Goal: Check status

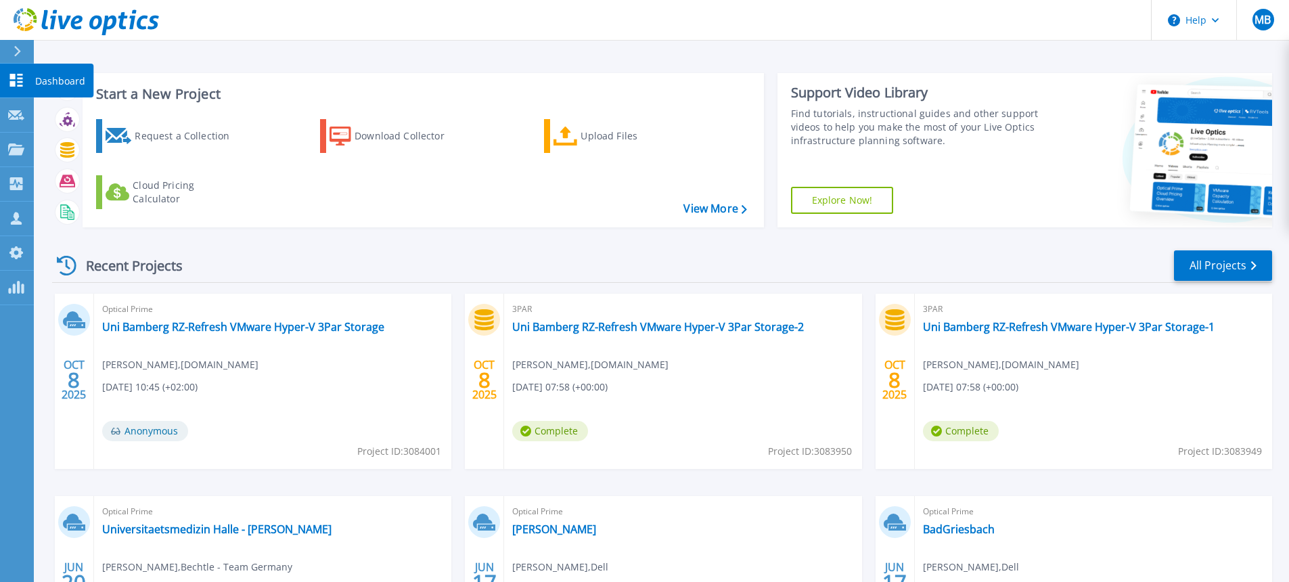
click at [14, 80] on icon at bounding box center [16, 80] width 16 height 13
click at [162, 324] on link "Uni Bamberg RZ-Refresh VMware Hyper-V 3Par Storage" at bounding box center [243, 327] width 282 height 14
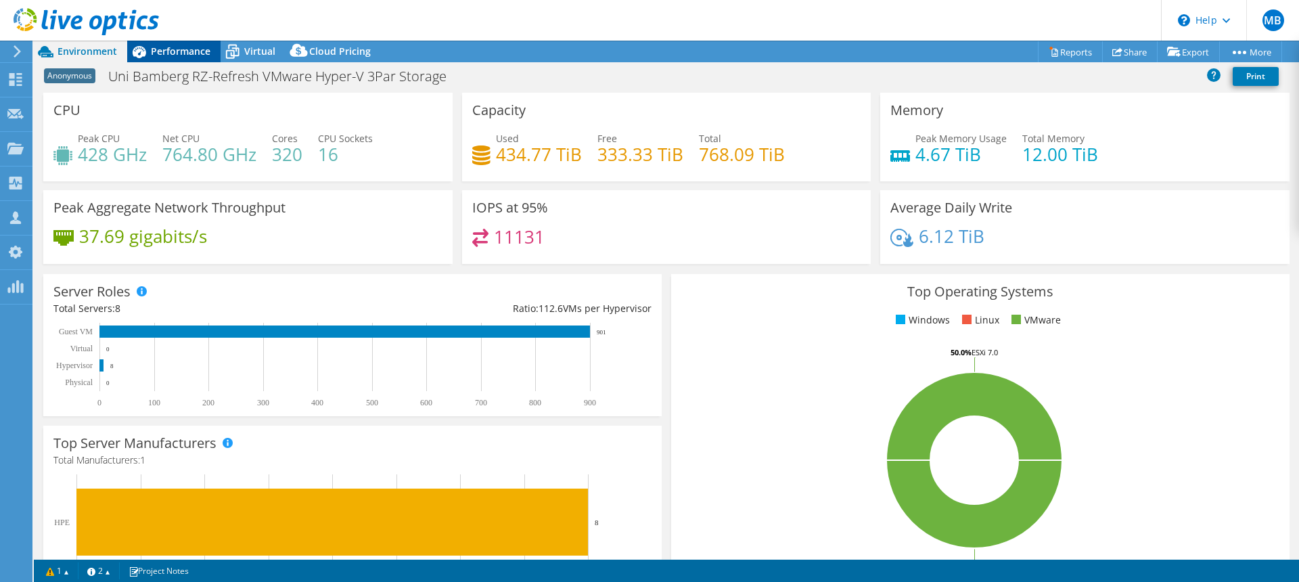
click at [175, 51] on span "Performance" at bounding box center [181, 51] width 60 height 13
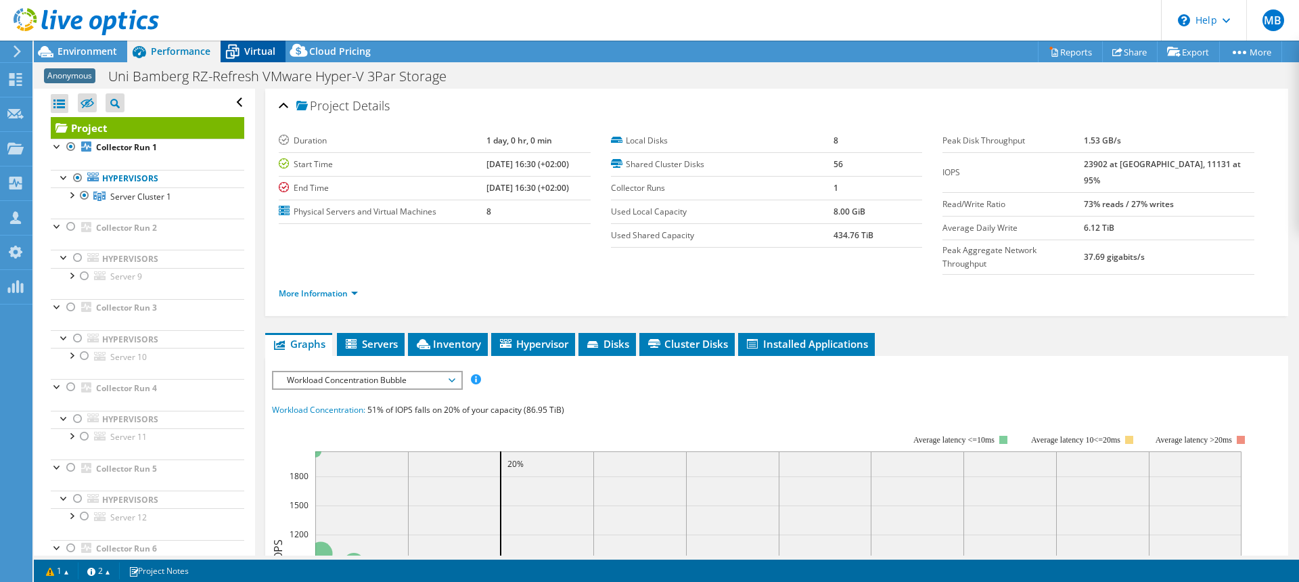
click at [240, 52] on icon at bounding box center [233, 52] width 24 height 24
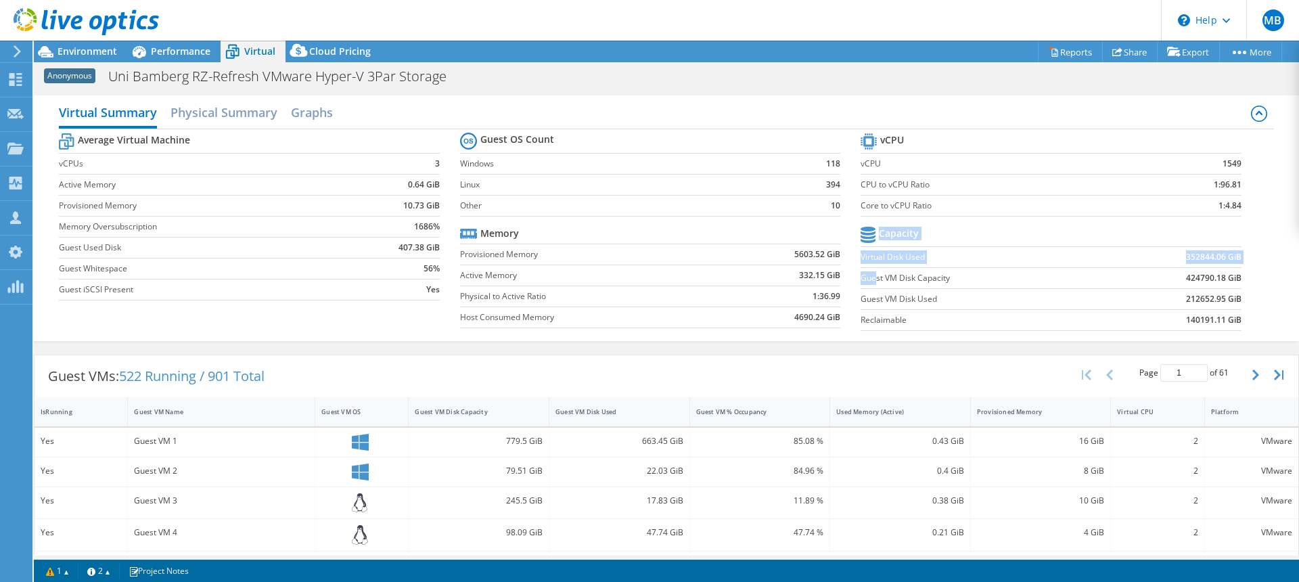
drag, startPoint x: 876, startPoint y: 278, endPoint x: 1234, endPoint y: 278, distance: 358.6
click at [1234, 278] on section "vCPU vCPU 1549 CPU to vCPU Ratio 1:96.81 Core to vCPU Ratio 1:4.84 Capacity Vir…" at bounding box center [1061, 234] width 401 height 208
drag, startPoint x: 1233, startPoint y: 277, endPoint x: 879, endPoint y: 275, distance: 353.9
click at [879, 275] on section "vCPU vCPU 1549 CPU to vCPU Ratio 1:96.81 Core to vCPU Ratio 1:4.84 Capacity Vir…" at bounding box center [1061, 234] width 401 height 208
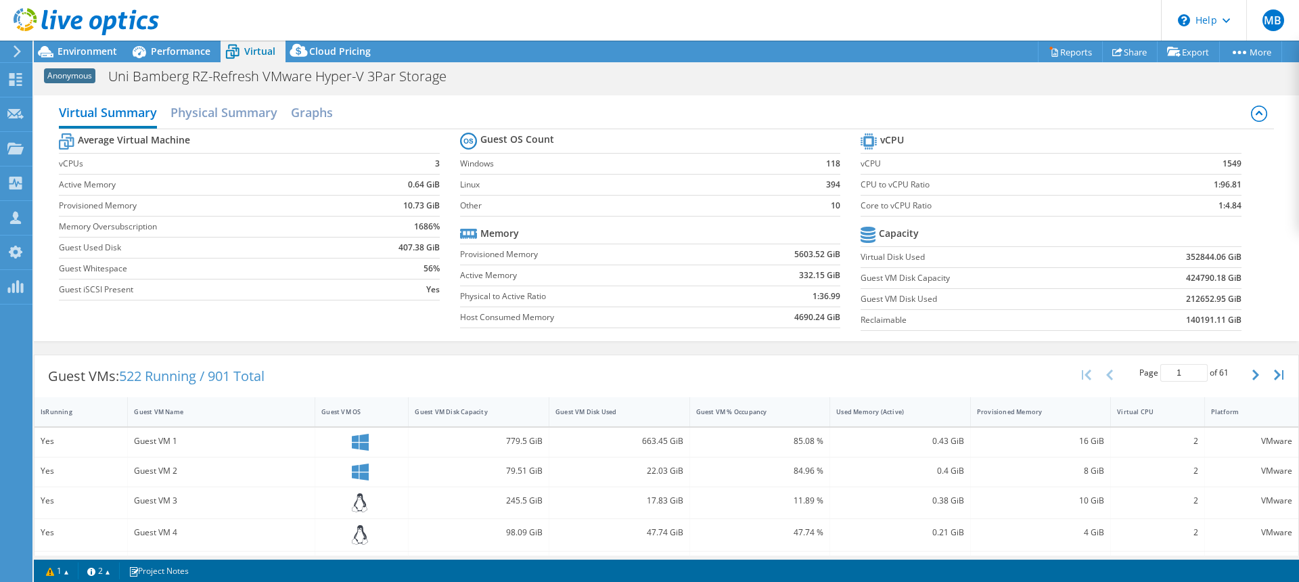
click at [846, 276] on section "Guest OS Count Windows 118 Linux 394 Other 10 Memory Provisioned Memory 5603.52…" at bounding box center [660, 232] width 401 height 206
drag, startPoint x: 856, startPoint y: 254, endPoint x: 922, endPoint y: 254, distance: 65.6
click at [922, 254] on label "Virtual Disk Used" at bounding box center [982, 257] width 242 height 14
drag, startPoint x: 855, startPoint y: 319, endPoint x: 1230, endPoint y: 323, distance: 374.9
click at [1230, 323] on tr "Reclaimable 140191.11 GiB" at bounding box center [1051, 319] width 380 height 21
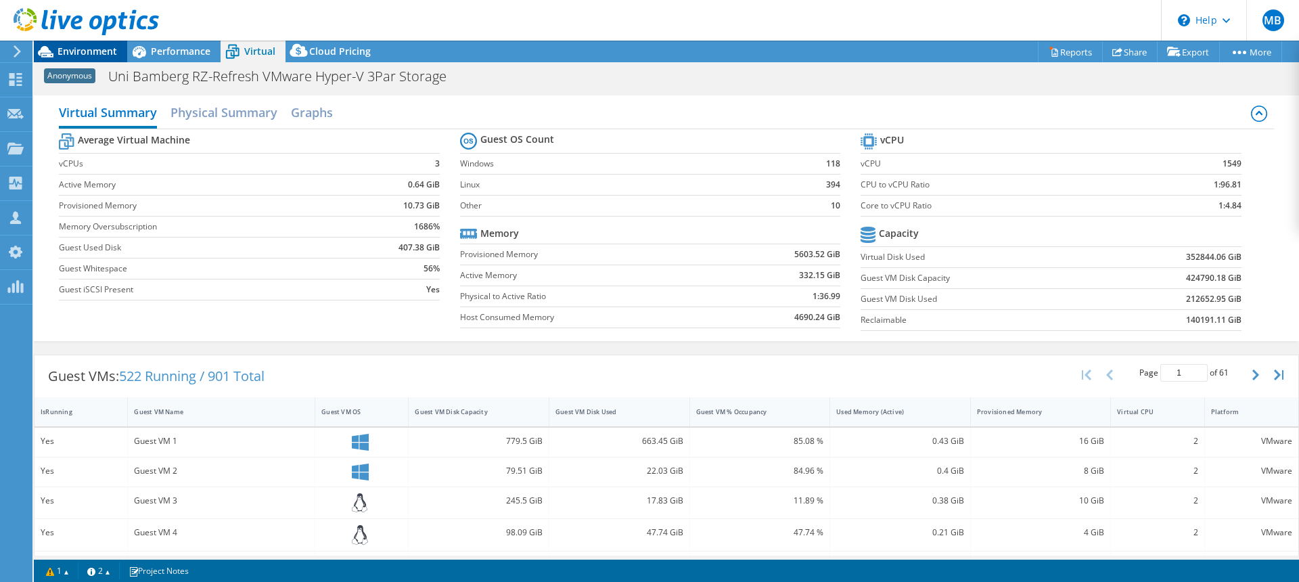
click at [58, 52] on span "Environment" at bounding box center [88, 51] width 60 height 13
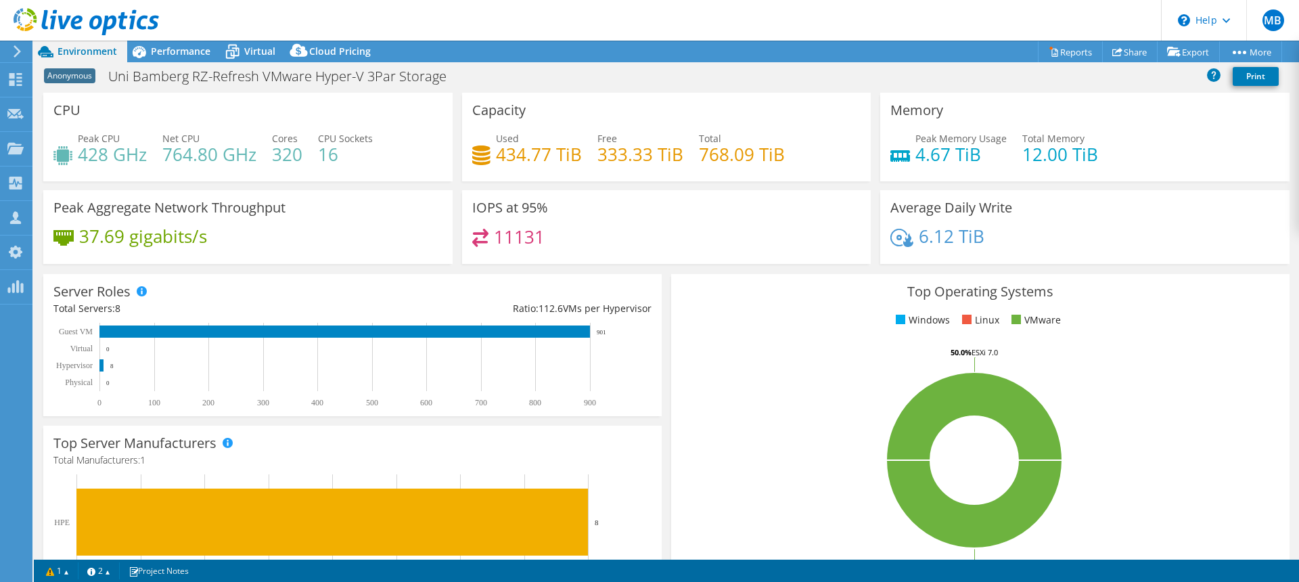
click at [598, 150] on h4 "333.33 TiB" at bounding box center [641, 154] width 86 height 15
